Goal: Task Accomplishment & Management: Manage account settings

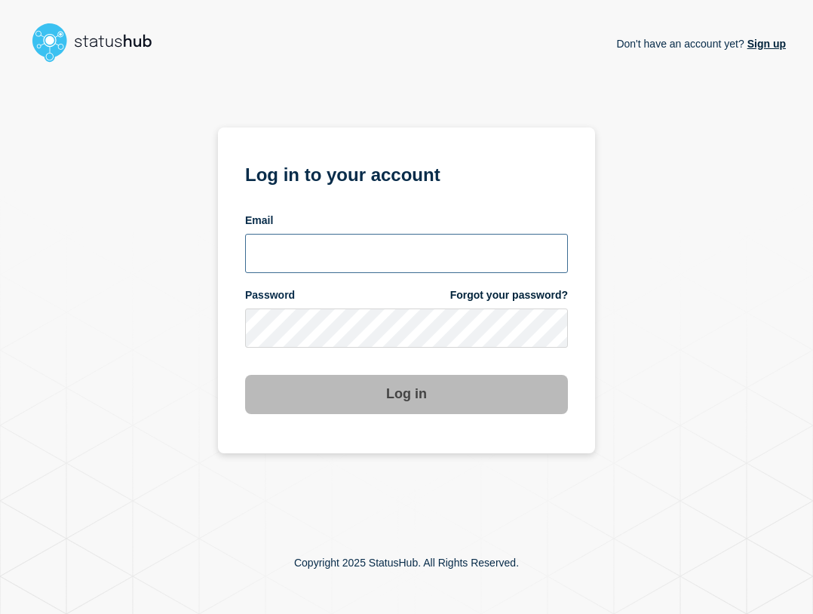
type input "ben.velasco@conexon.us"
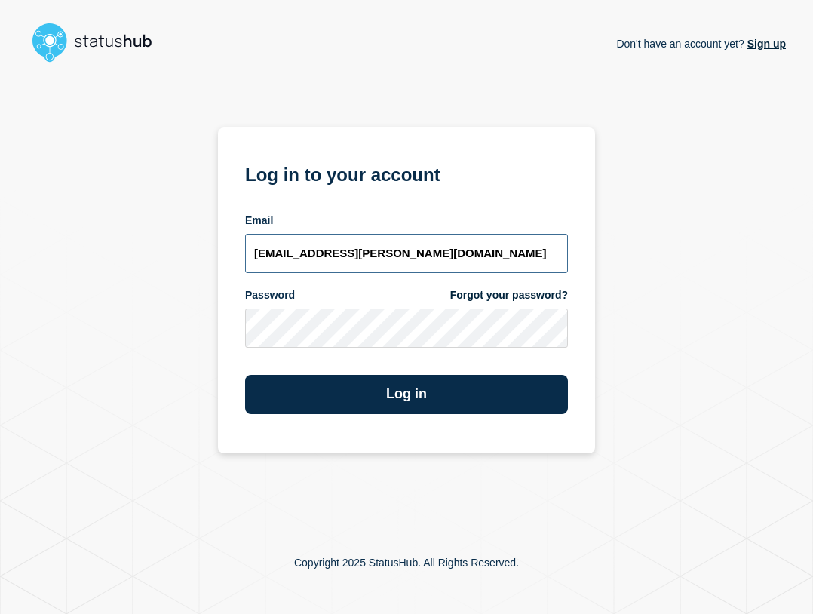
drag, startPoint x: 411, startPoint y: 247, endPoint x: 413, endPoint y: 267, distance: 19.7
click at [412, 247] on input "ben.velasco@conexon.us" at bounding box center [406, 253] width 323 height 39
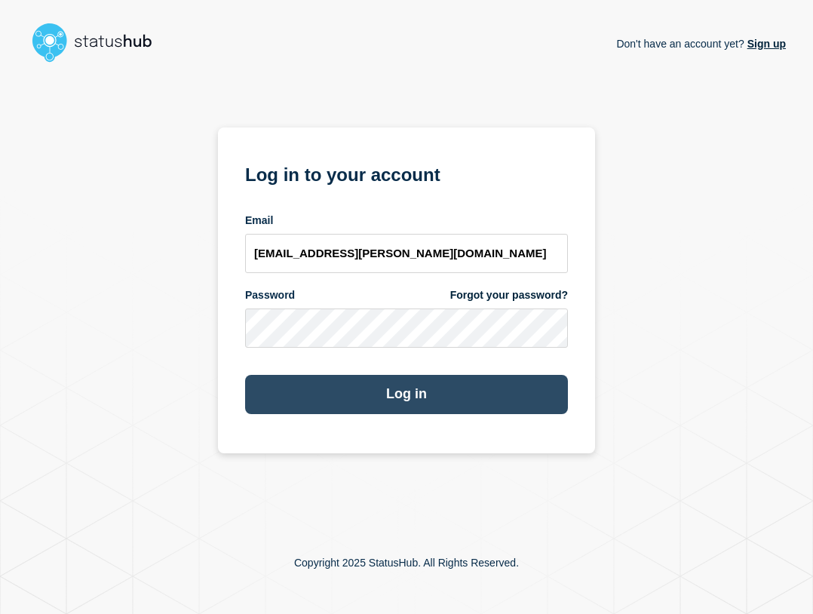
click at [428, 382] on button "Log in" at bounding box center [406, 394] width 323 height 39
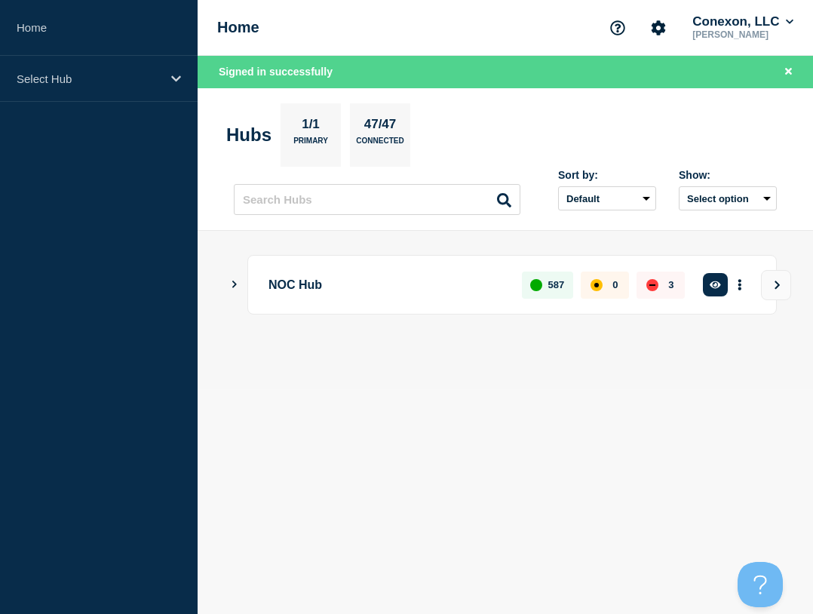
click at [107, 104] on aside "Home Select Hub" at bounding box center [99, 307] width 198 height 614
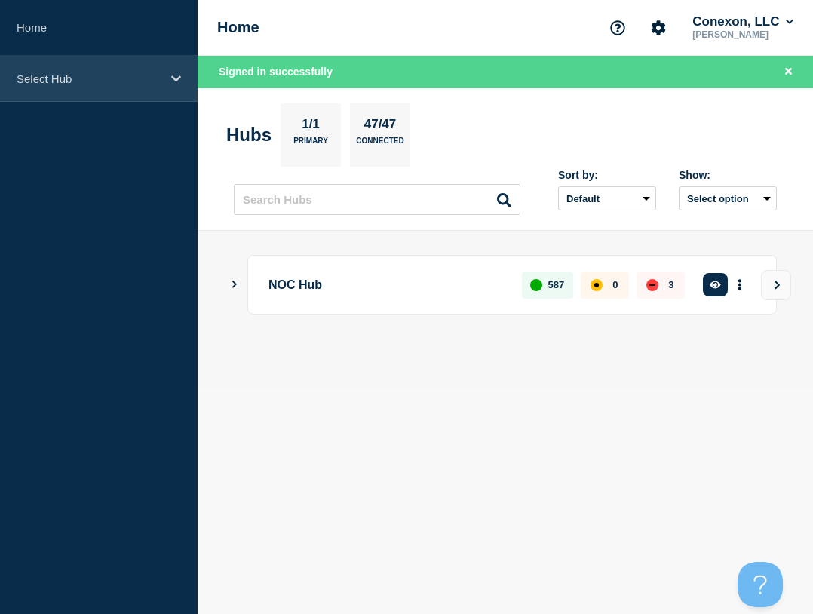
click at [108, 90] on div "Select Hub" at bounding box center [99, 79] width 198 height 46
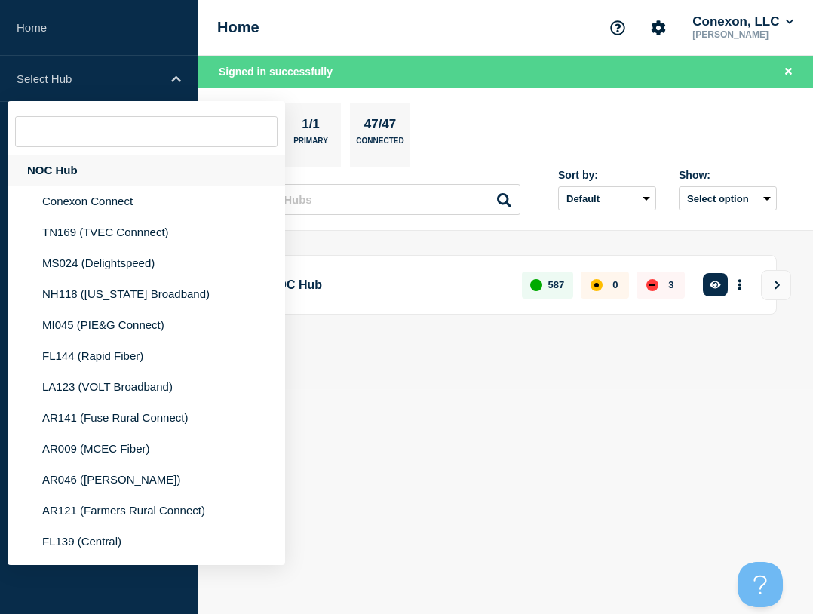
click at [83, 172] on div "NOC Hub" at bounding box center [147, 170] width 278 height 31
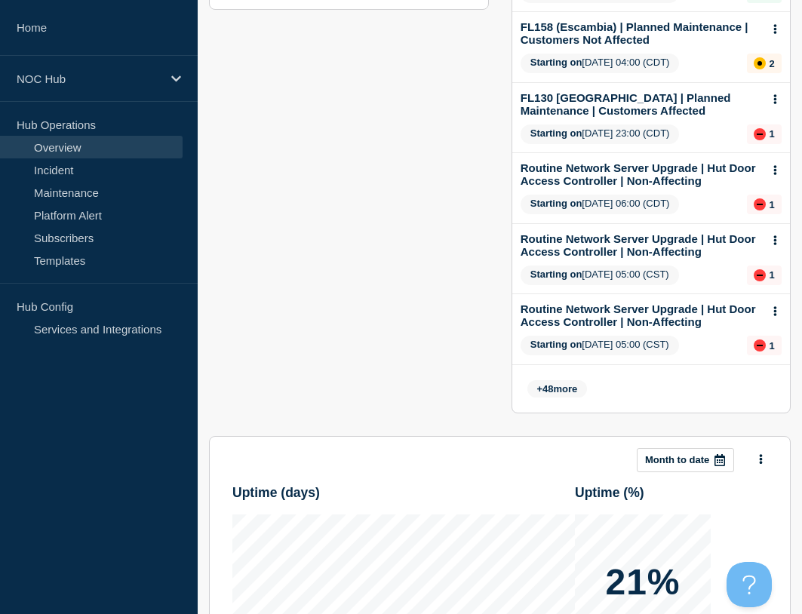
scroll to position [182, 0]
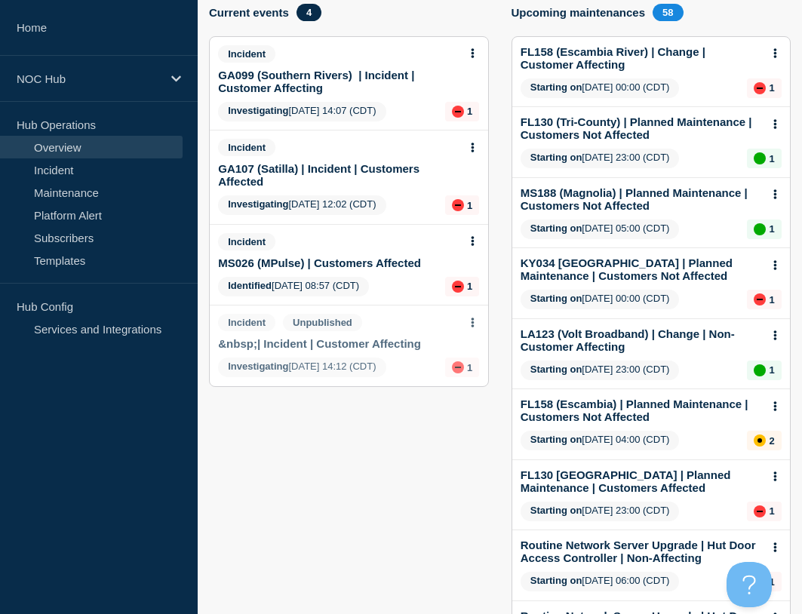
click at [324, 259] on link "MS026 (MPulse) | Customers Affected" at bounding box center [319, 262] width 203 height 13
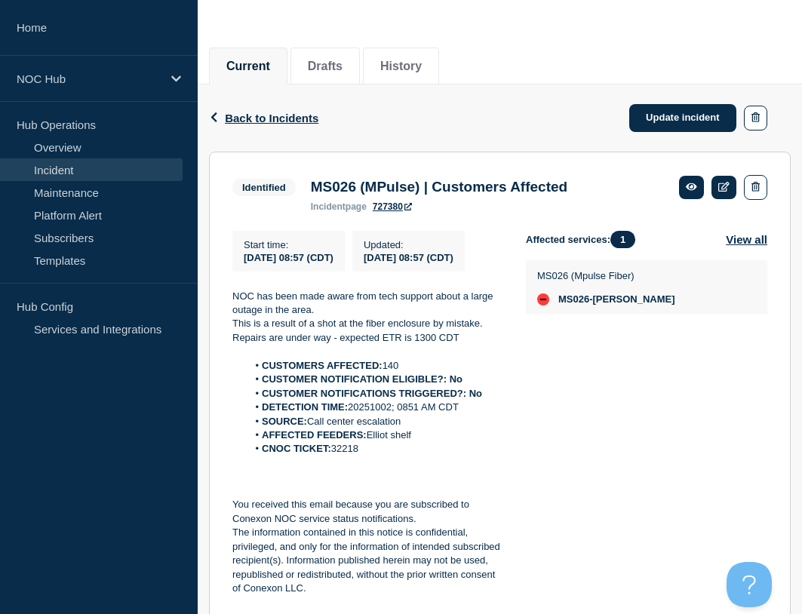
scroll to position [151, 0]
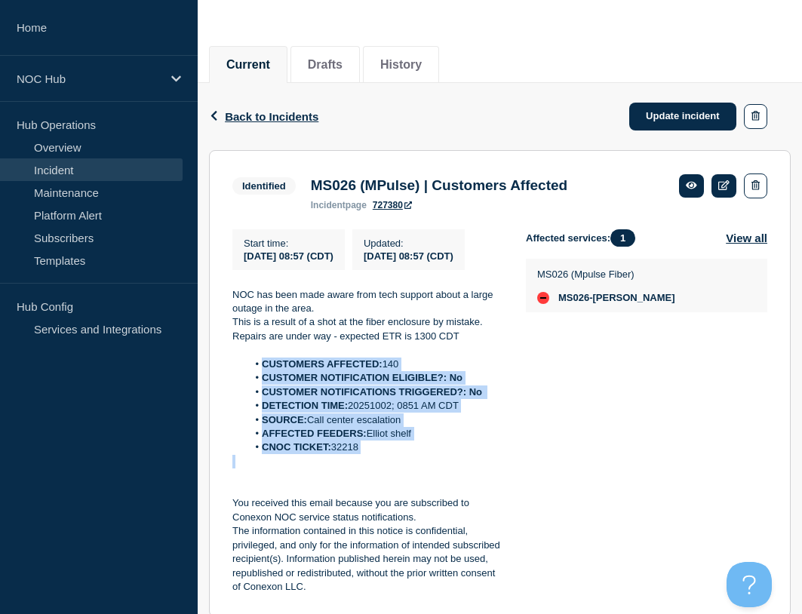
drag, startPoint x: 413, startPoint y: 478, endPoint x: 262, endPoint y: 376, distance: 182.6
click at [262, 376] on div "NOC has been made aware from tech support about a large outage in the area. Thi…" at bounding box center [366, 441] width 269 height 306
copy ol "CUSTOMERS AFFECTED: 140 CUSTOMER NOTIFICATION ELIGIBLE?: No CUSTOMER NOTIFICATI…"
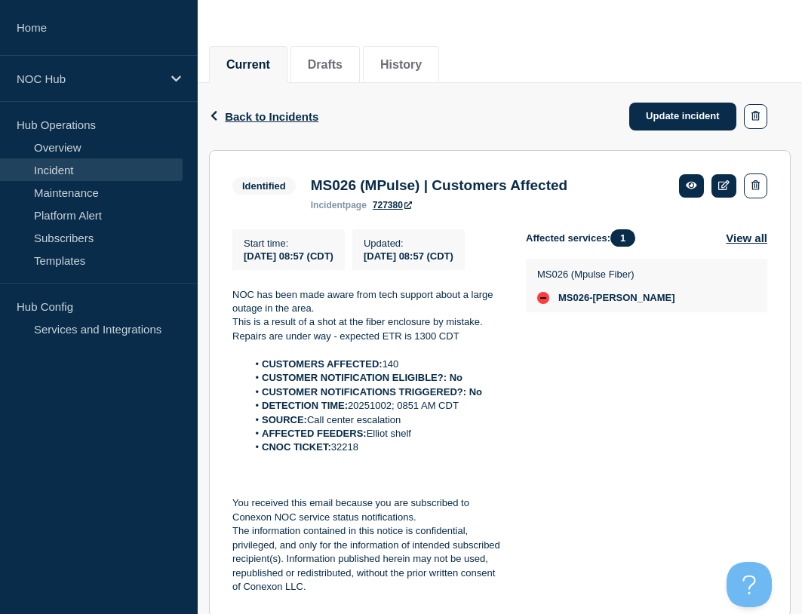
click at [675, 91] on div "Back Back to Incidents Update incident" at bounding box center [500, 116] width 582 height 67
click at [666, 119] on link "Update incident" at bounding box center [682, 117] width 107 height 28
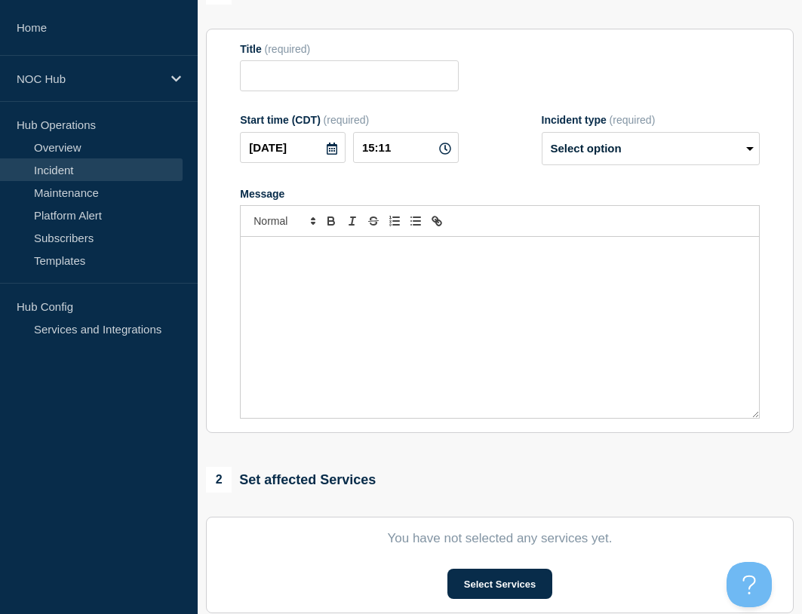
type input "MS026 (MPulse) | Customers Affected"
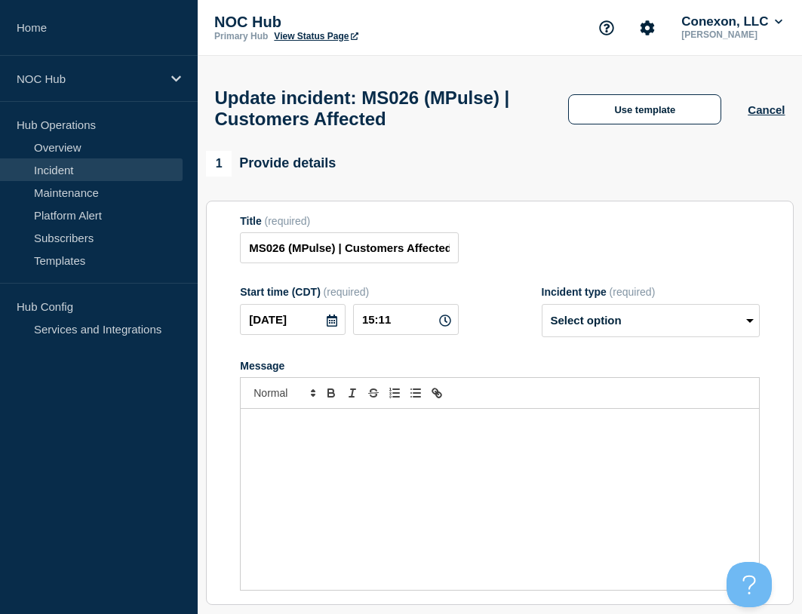
click at [646, 87] on div "Update incident: MS026 (MPulse) | Customers Affected Use template Cancel" at bounding box center [500, 103] width 604 height 95
click at [639, 117] on button "Use template" at bounding box center [644, 109] width 153 height 30
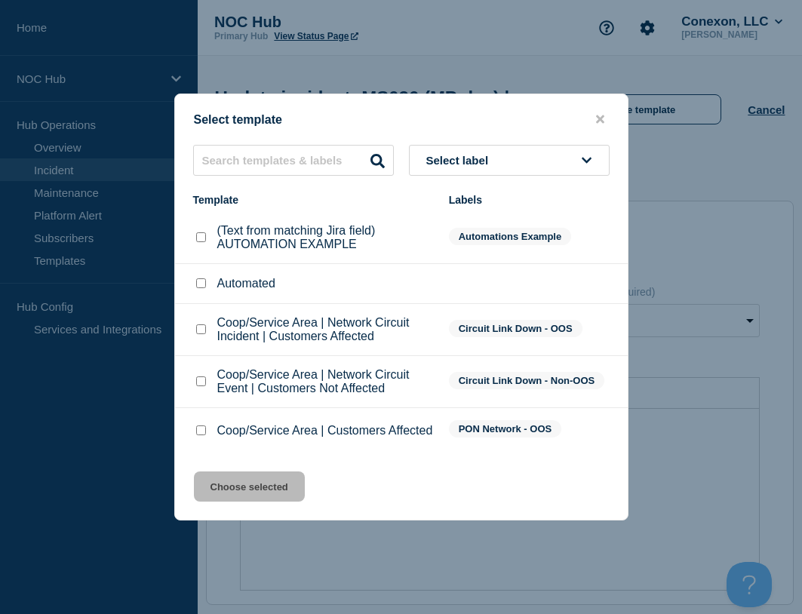
click at [205, 433] on input "Coop/Service Area | Customers Affected checkbox" at bounding box center [201, 430] width 10 height 10
checkbox input "true"
click at [244, 493] on button "Choose selected" at bounding box center [249, 486] width 111 height 30
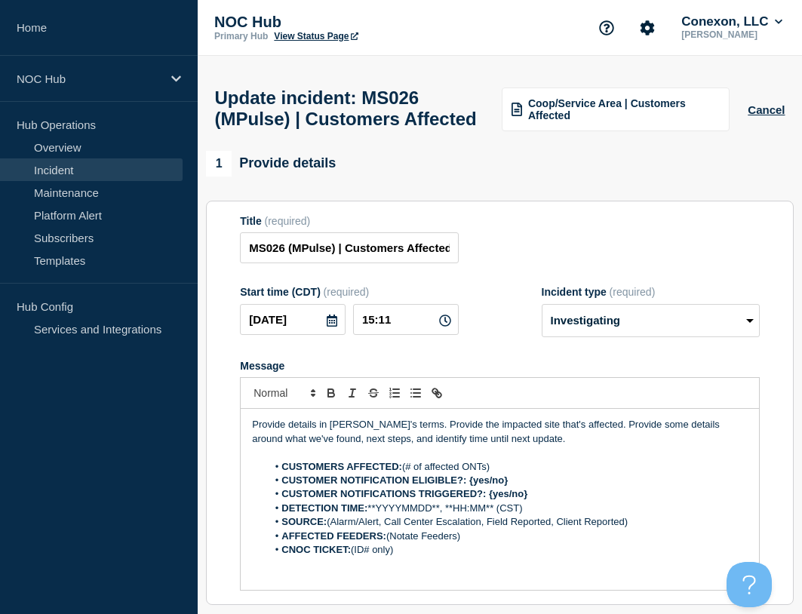
click at [615, 298] on span "(required)" at bounding box center [632, 292] width 46 height 12
click at [608, 337] on select "Select option Investigating Identified Monitoring Resolved" at bounding box center [651, 320] width 218 height 33
select select "resolved"
click at [542, 336] on select "Select option Investigating Identified Monitoring Resolved" at bounding box center [651, 320] width 218 height 33
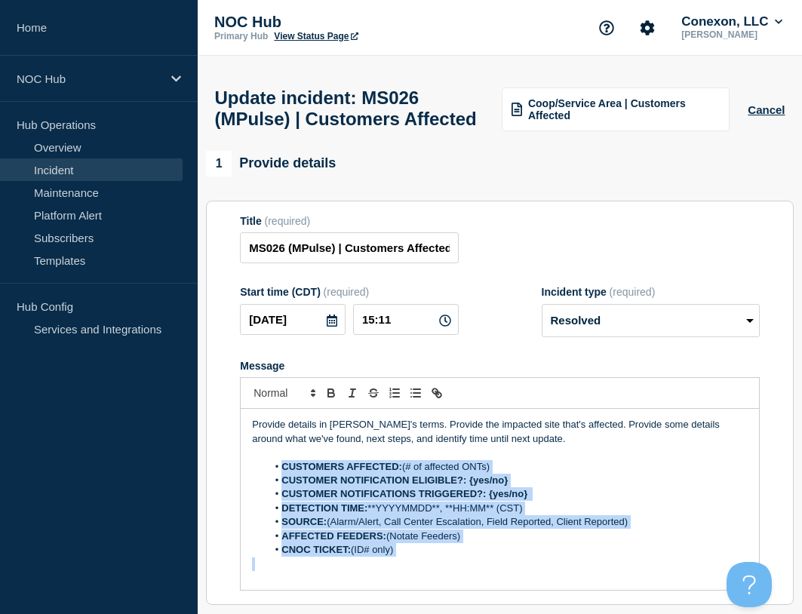
drag, startPoint x: 439, startPoint y: 591, endPoint x: 279, endPoint y: 495, distance: 186.8
click at [279, 495] on div "Provide details in laymen's terms. Provide the impacted site that's affected. P…" at bounding box center [500, 499] width 518 height 181
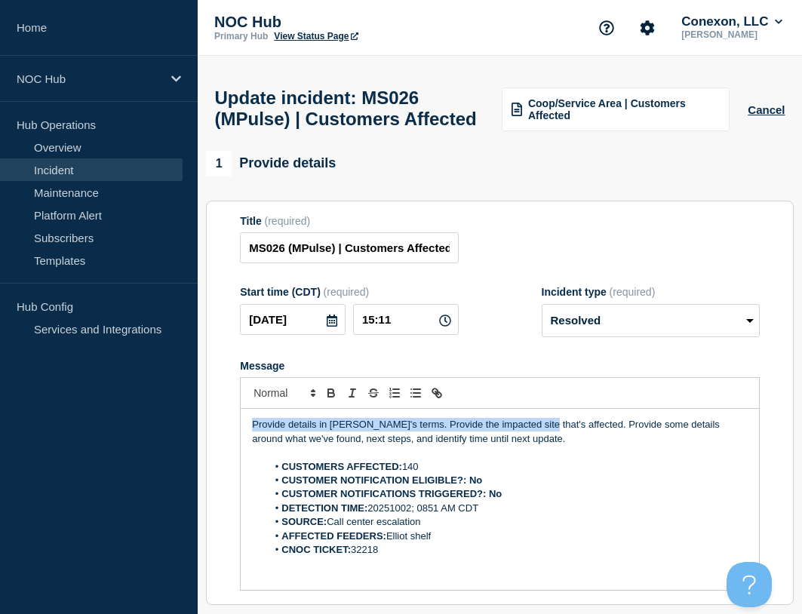
drag, startPoint x: 537, startPoint y: 462, endPoint x: 218, endPoint y: 413, distance: 322.9
click at [218, 413] on section "Title (required) MS026 (MPulse) | Customers Affected Start time (CDT) (required…" at bounding box center [500, 403] width 588 height 405
drag, startPoint x: 590, startPoint y: 484, endPoint x: 575, endPoint y: 480, distance: 15.5
click at [588, 459] on p "Message" at bounding box center [500, 453] width 496 height 14
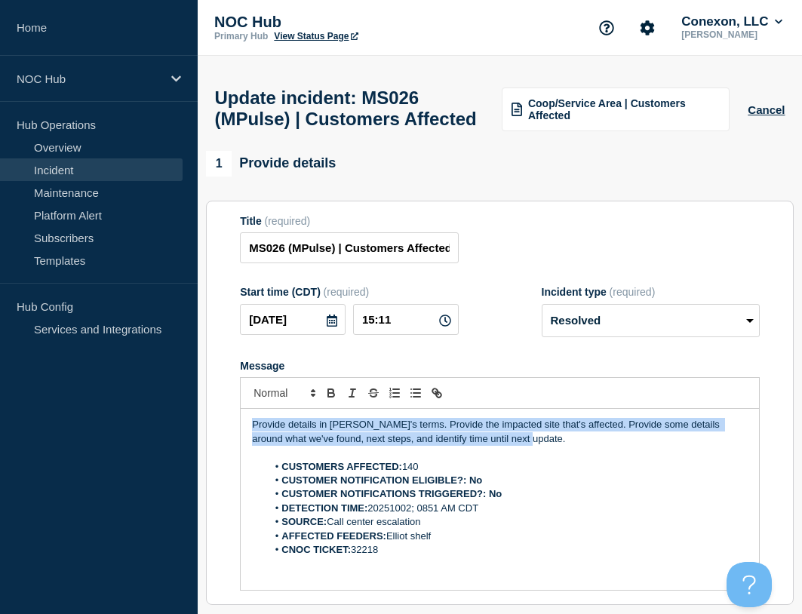
drag, startPoint x: 566, startPoint y: 476, endPoint x: 151, endPoint y: 381, distance: 425.6
click at [151, 381] on div "Home NOC Hub Hub Operations Overview Incident Maintenance Platform Alert Subscr…" at bounding box center [401, 489] width 802 height 979
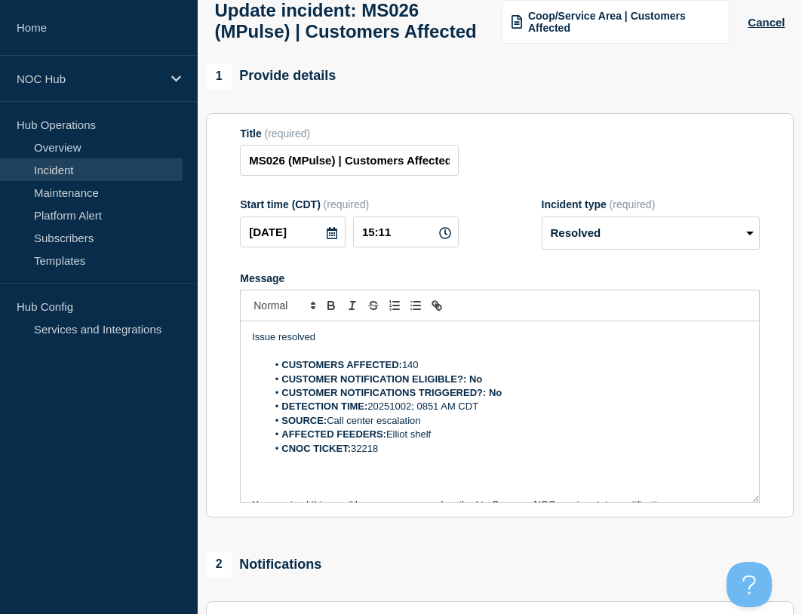
scroll to position [401, 0]
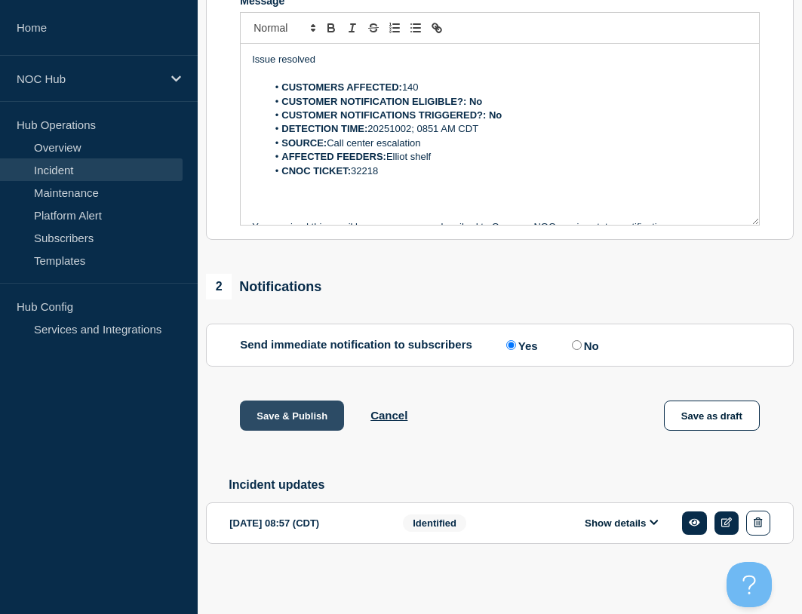
click at [288, 416] on button "Save & Publish" at bounding box center [292, 416] width 104 height 30
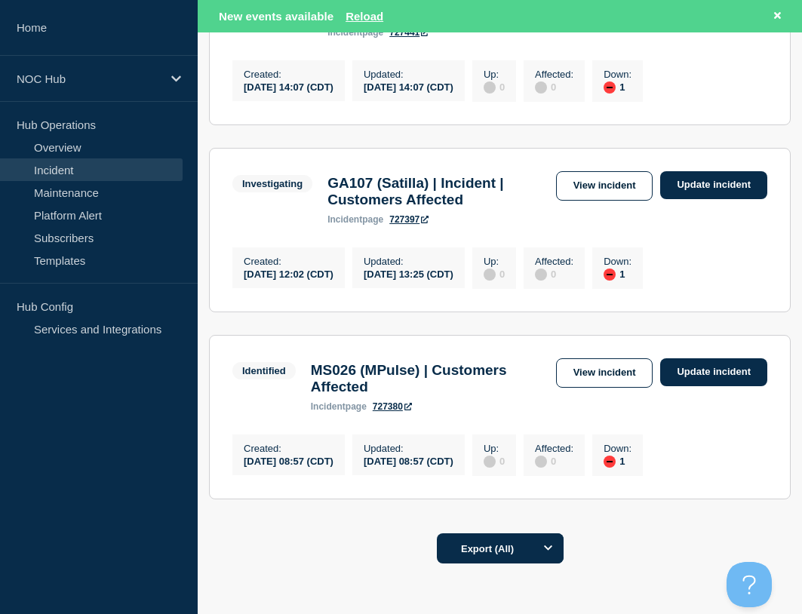
scroll to position [453, 0]
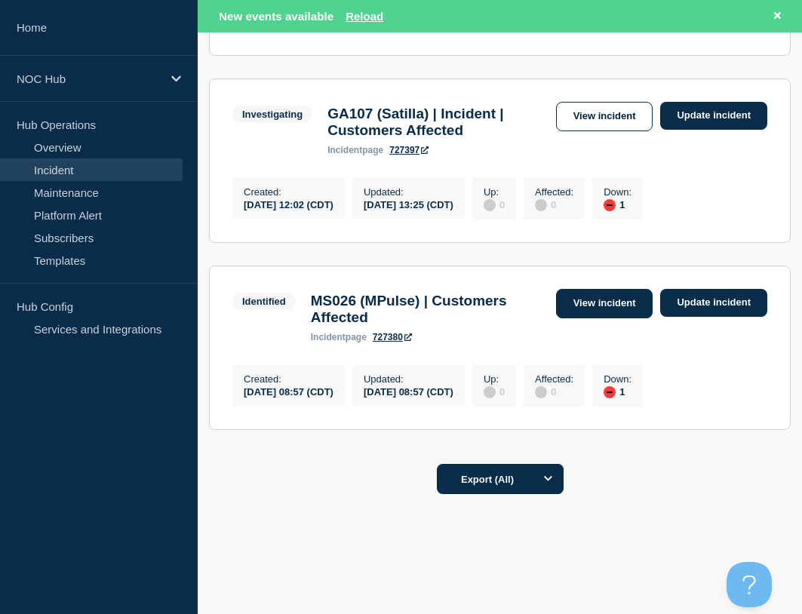
click at [600, 318] on link "View incident" at bounding box center [604, 303] width 97 height 29
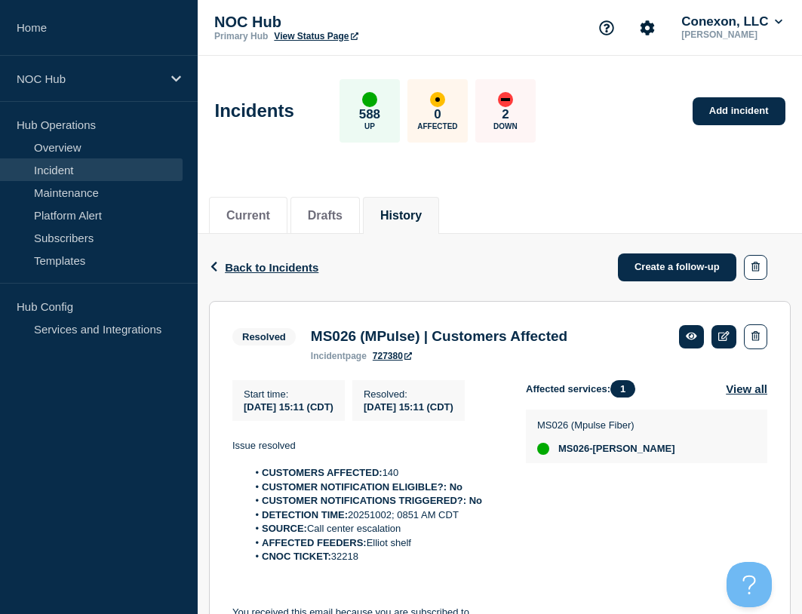
click at [84, 171] on link "Incident" at bounding box center [91, 169] width 183 height 23
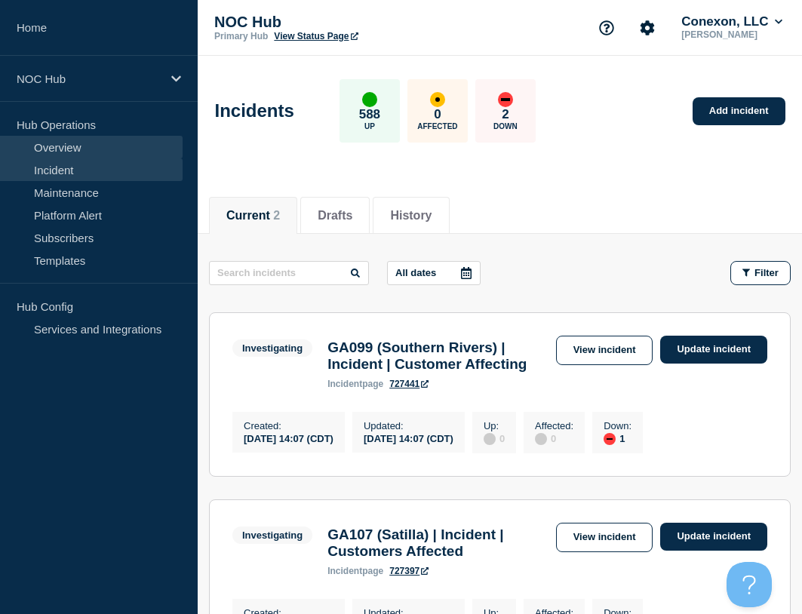
click at [108, 137] on link "Overview" at bounding box center [91, 147] width 183 height 23
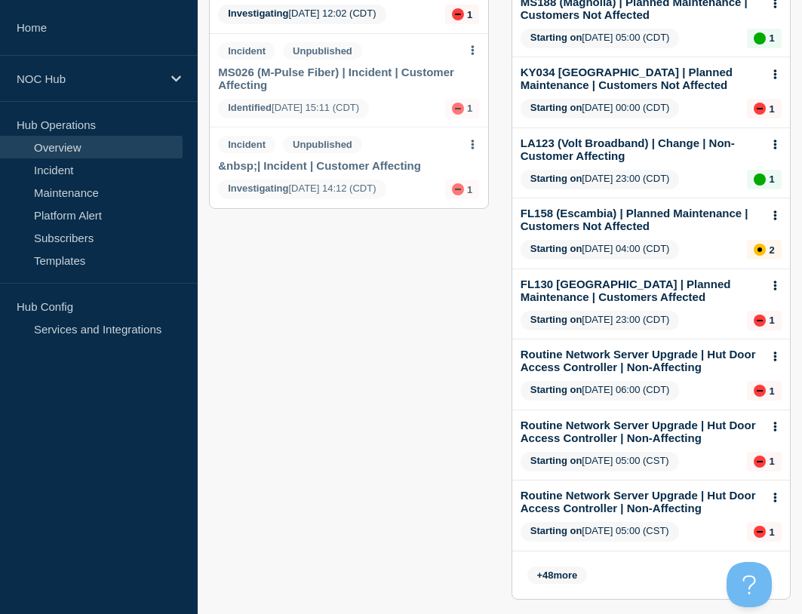
scroll to position [302, 0]
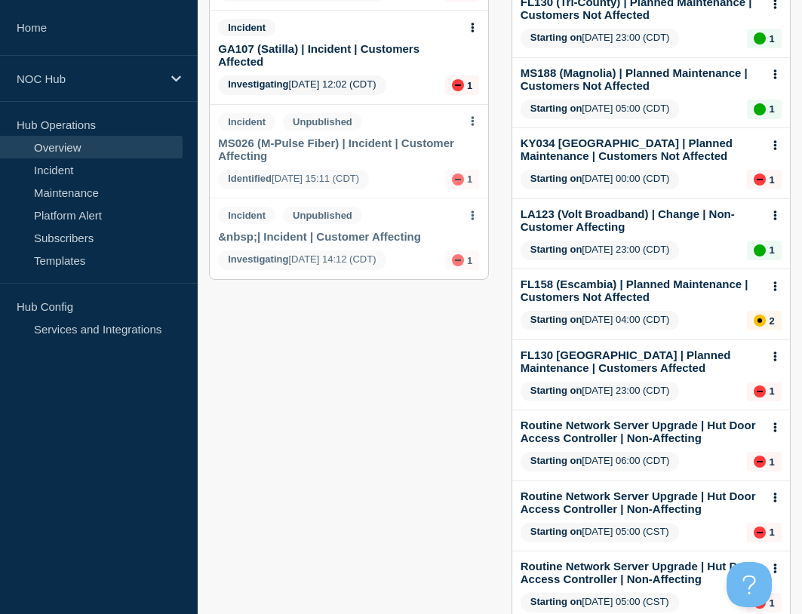
click at [470, 213] on button at bounding box center [472, 215] width 13 height 13
click at [479, 247] on link "View incident" at bounding box center [473, 251] width 62 height 12
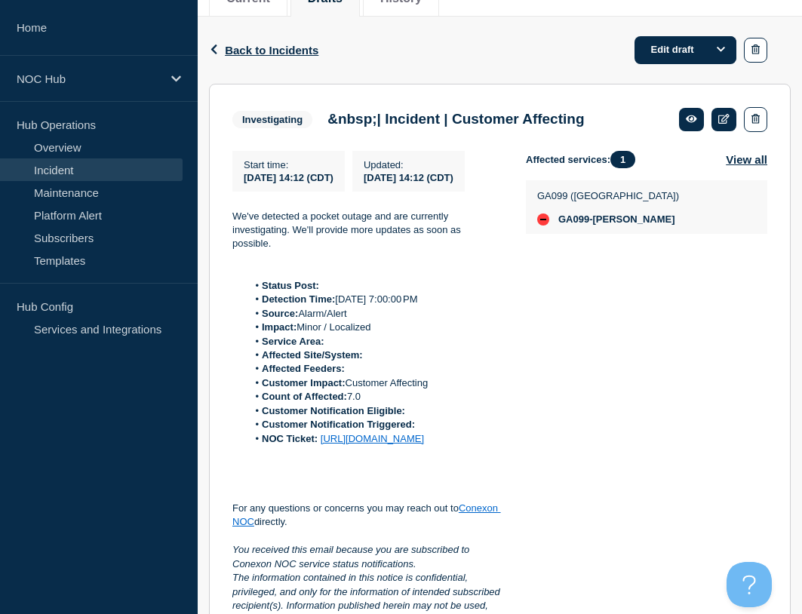
scroll to position [226, 0]
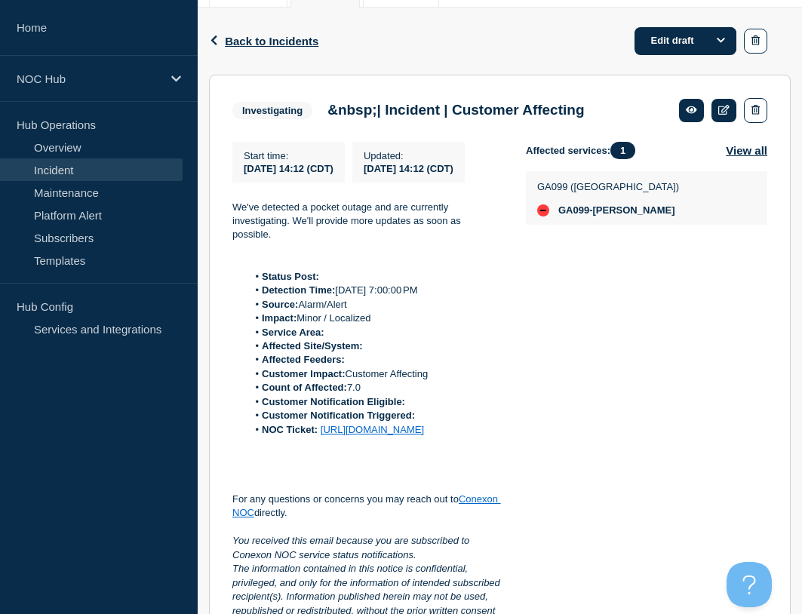
drag, startPoint x: 467, startPoint y: 269, endPoint x: 496, endPoint y: 264, distance: 29.1
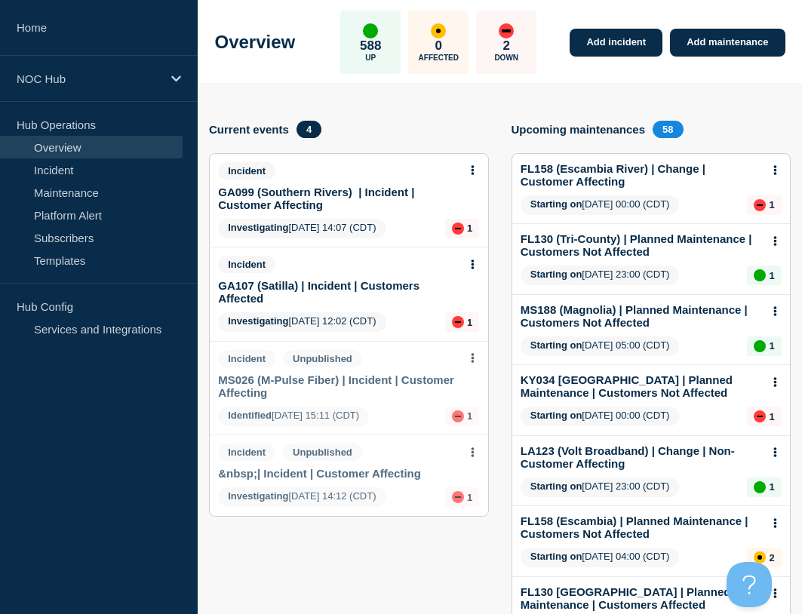
scroll to position [151, 0]
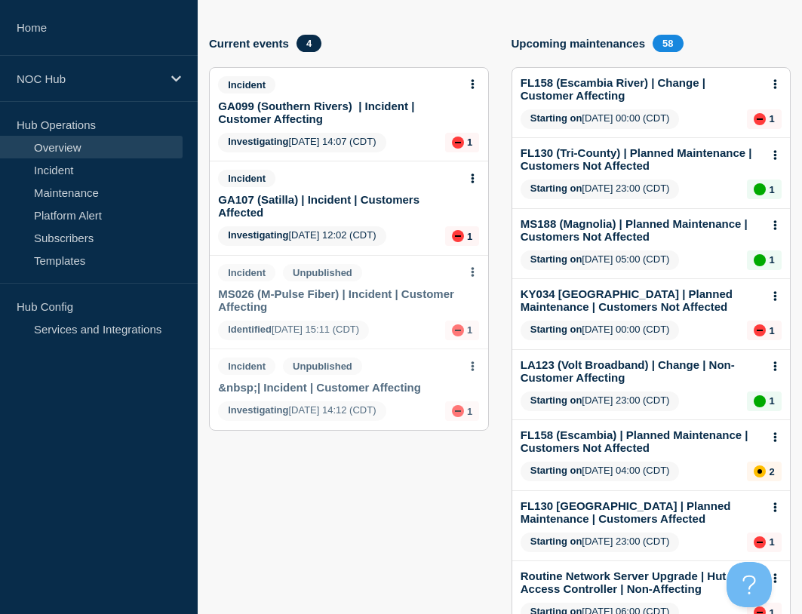
click at [474, 269] on icon at bounding box center [472, 272] width 3 height 10
click at [464, 305] on link "View incident" at bounding box center [473, 308] width 62 height 12
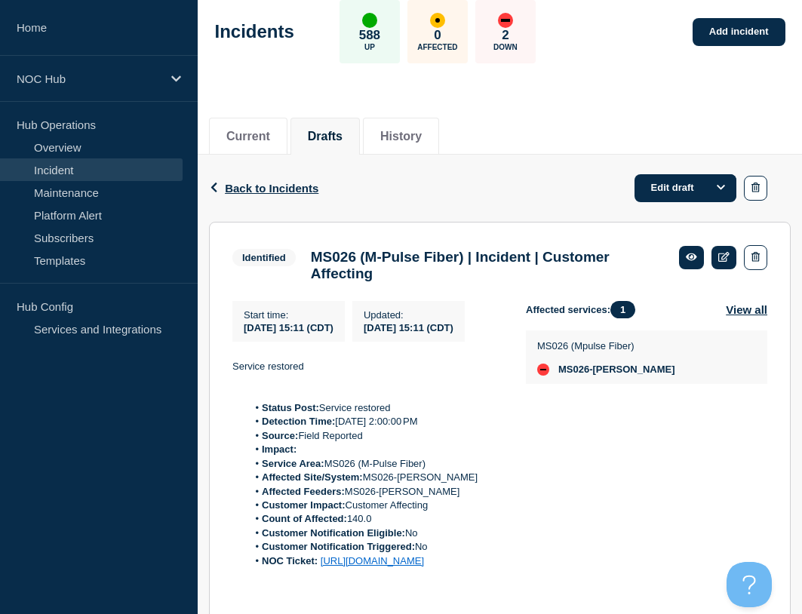
scroll to position [75, 0]
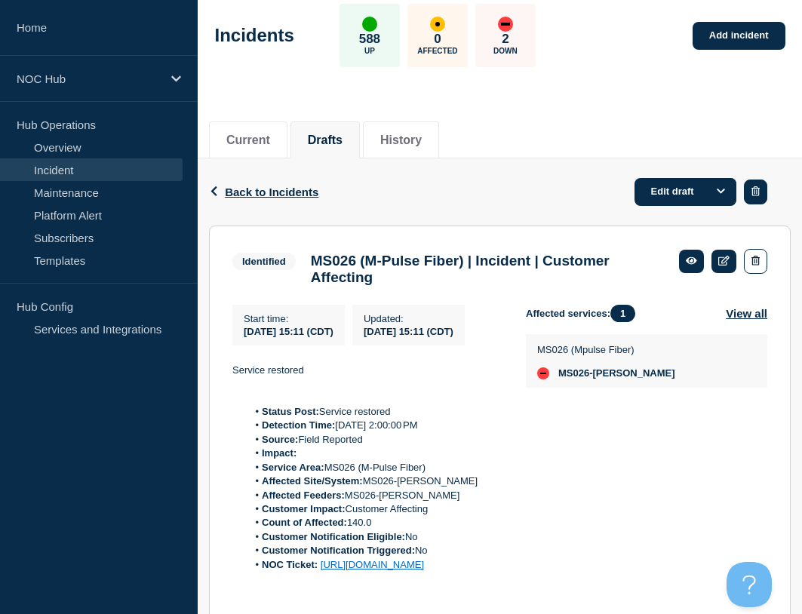
click at [746, 190] on button "button" at bounding box center [755, 192] width 23 height 25
